Goal: Find specific page/section: Find specific page/section

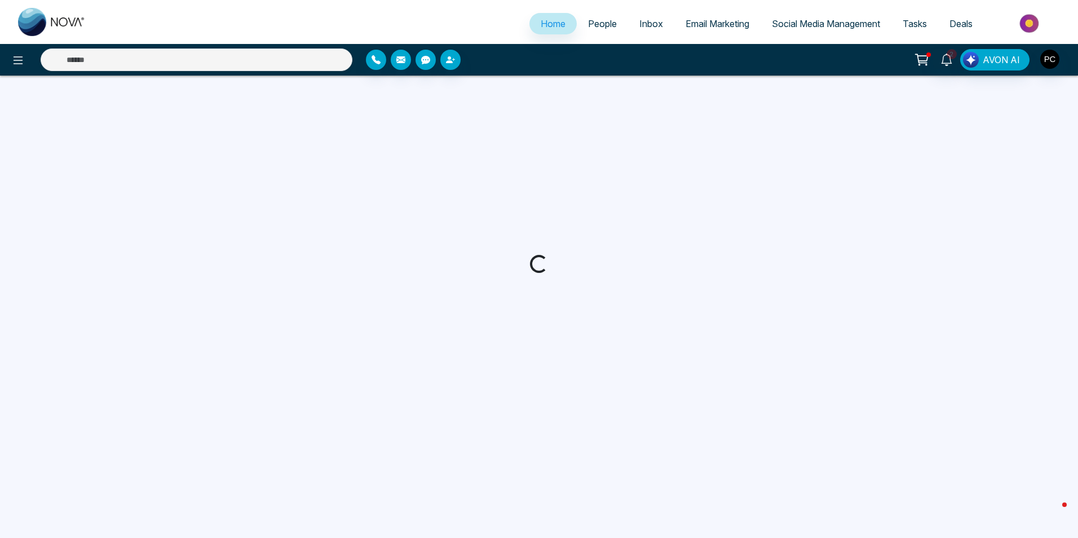
select select "*"
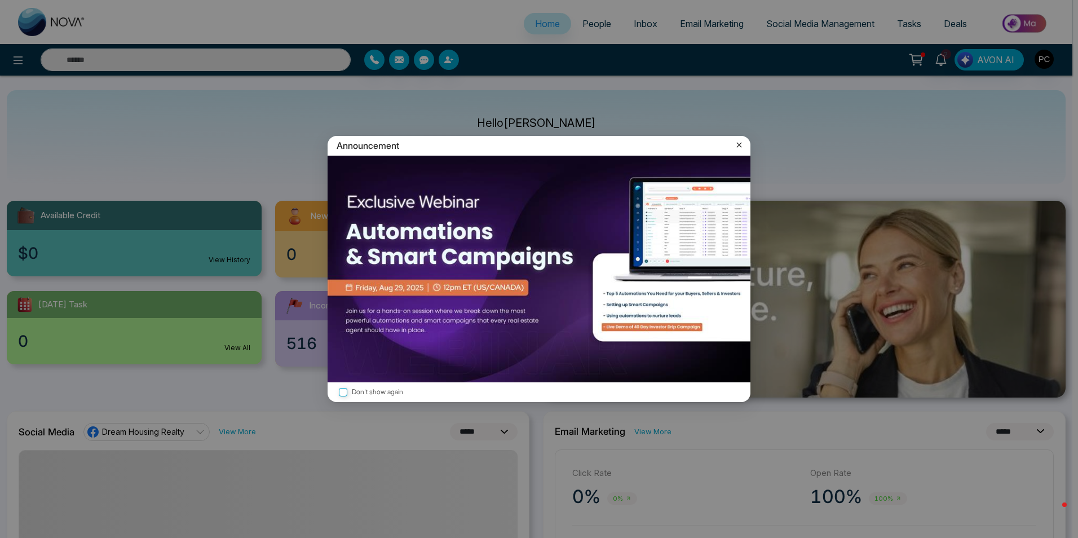
click at [742, 140] on icon at bounding box center [738, 144] width 11 height 11
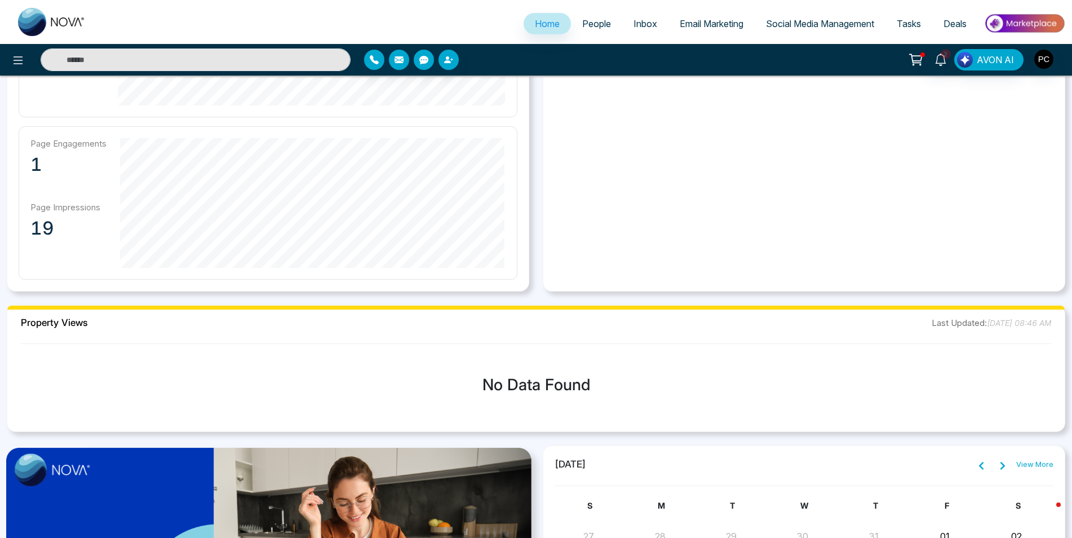
scroll to position [989, 0]
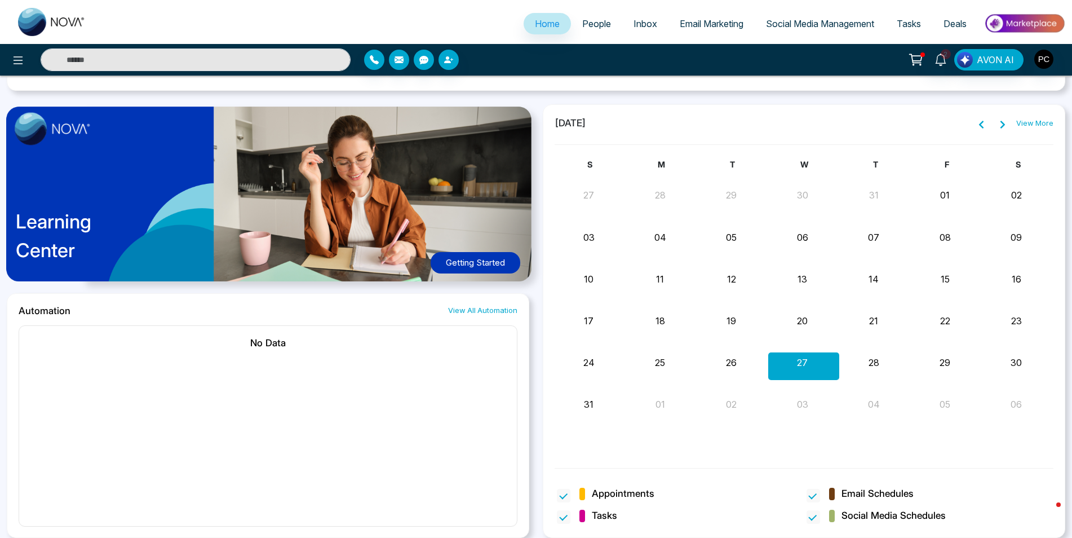
click at [556, 27] on link "Home" at bounding box center [547, 23] width 47 height 21
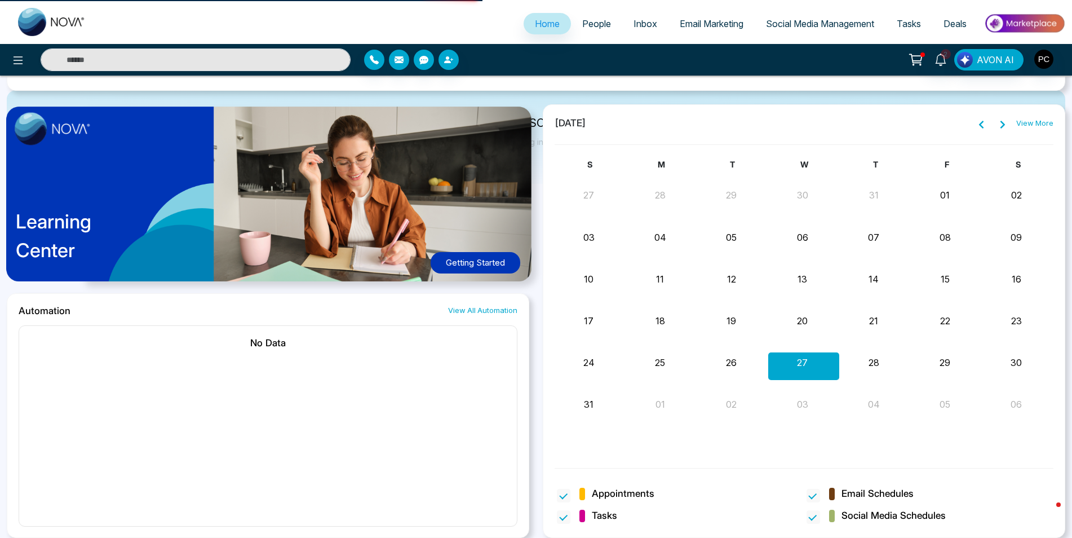
scroll to position [0, 0]
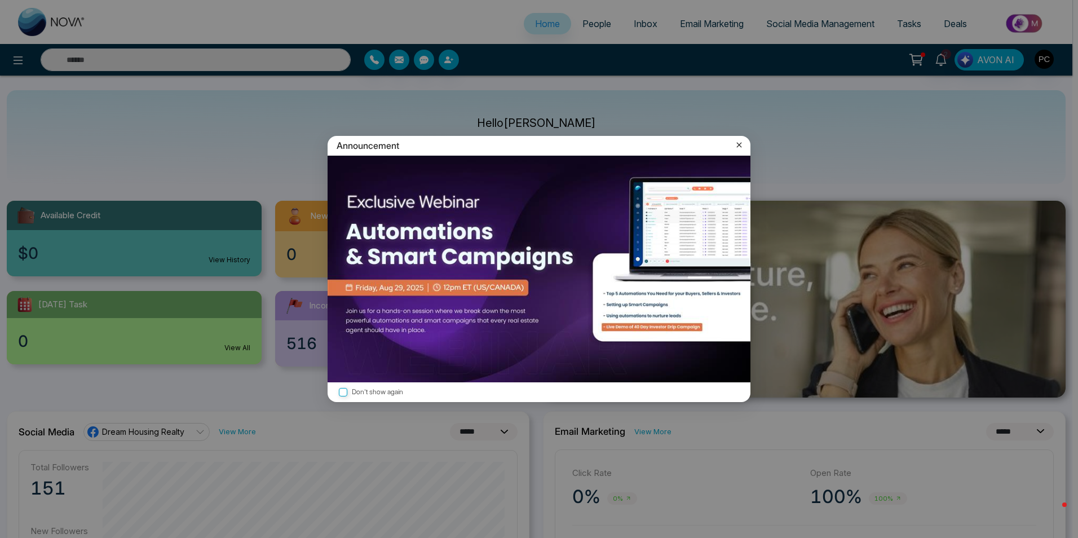
click at [742, 145] on icon at bounding box center [738, 144] width 11 height 11
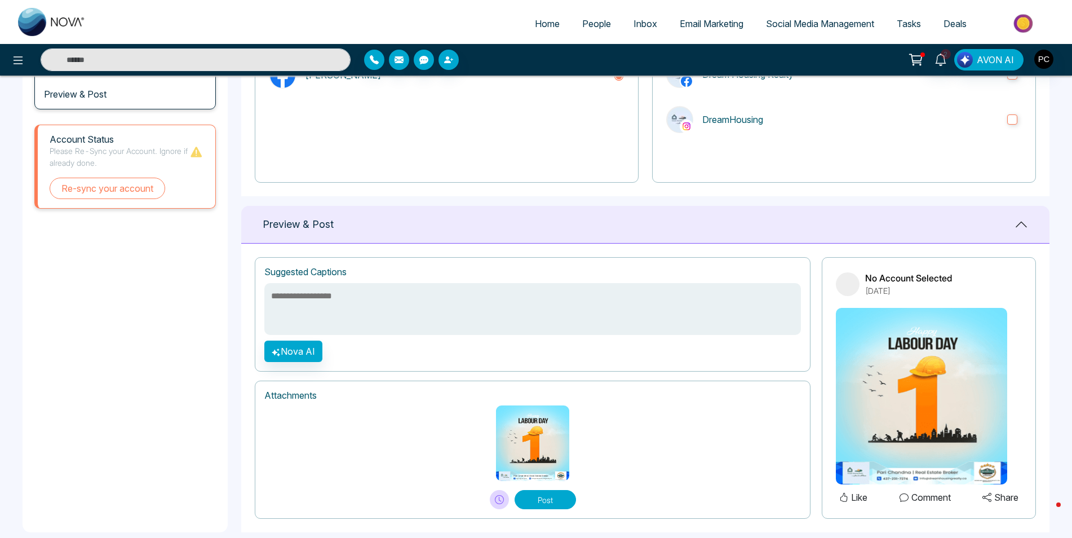
scroll to position [181, 0]
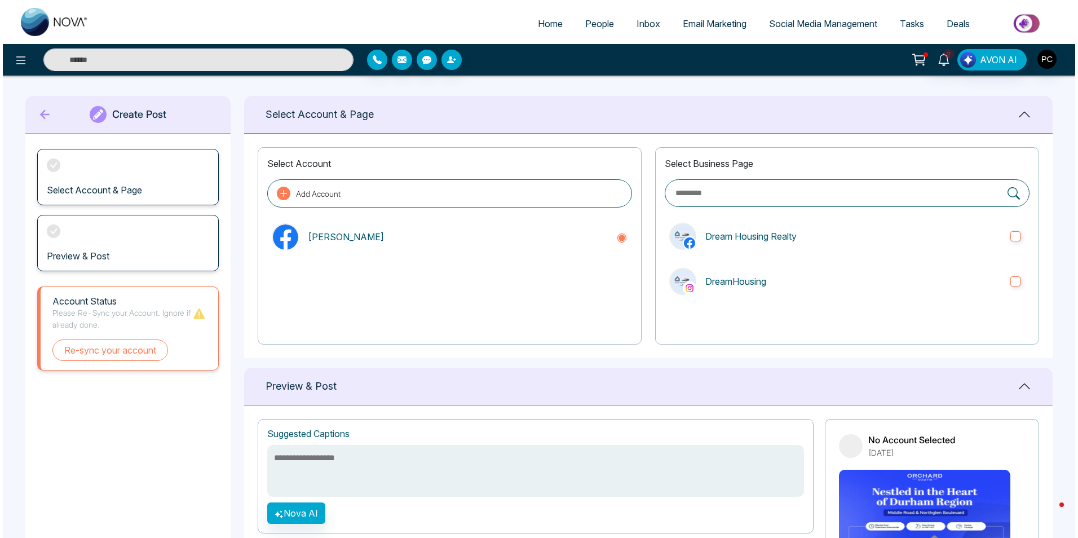
scroll to position [2, 0]
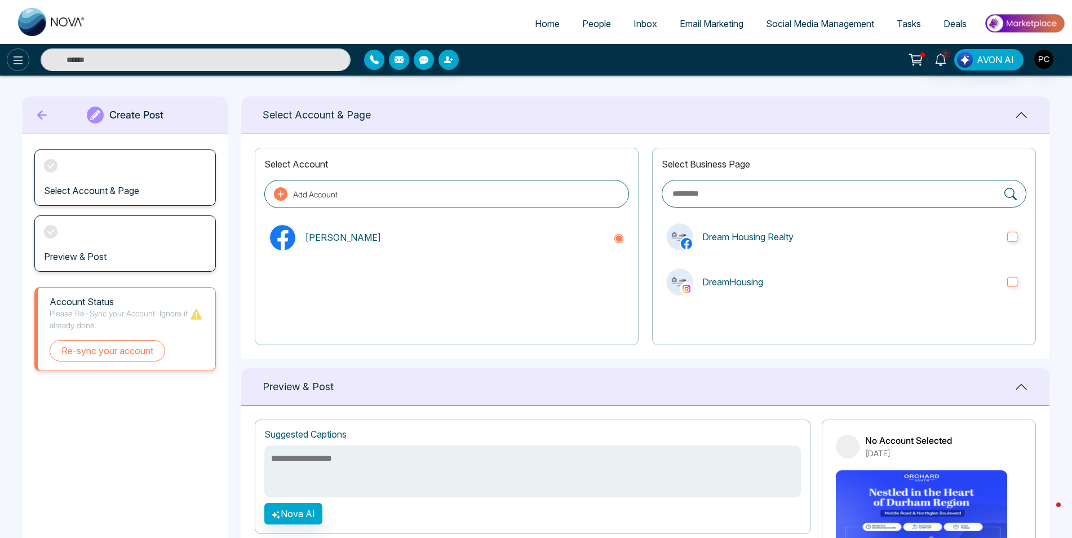
click at [19, 62] on icon at bounding box center [18, 61] width 14 height 14
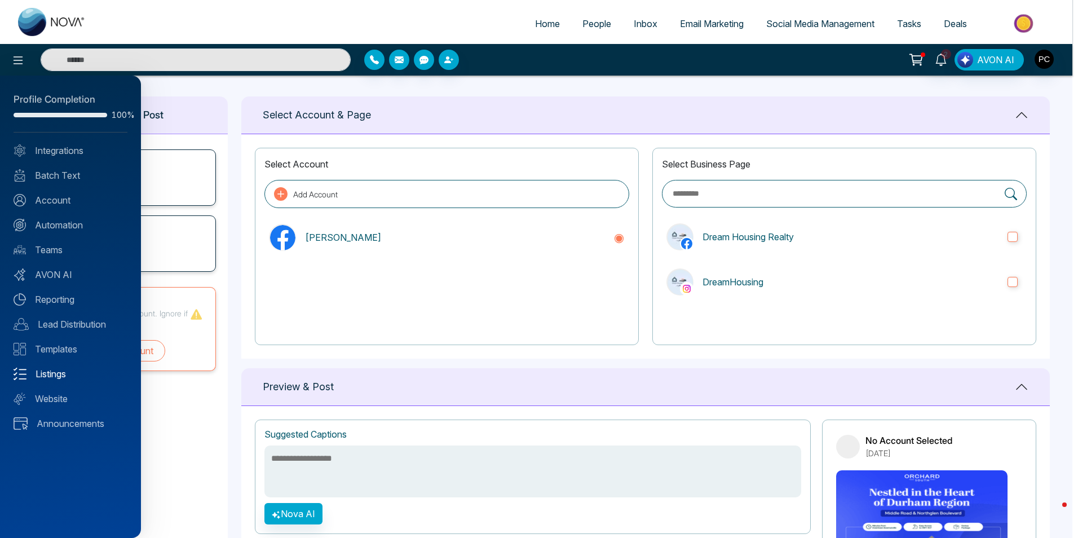
click at [37, 375] on link "Listings" at bounding box center [71, 374] width 114 height 14
